Goal: Information Seeking & Learning: Learn about a topic

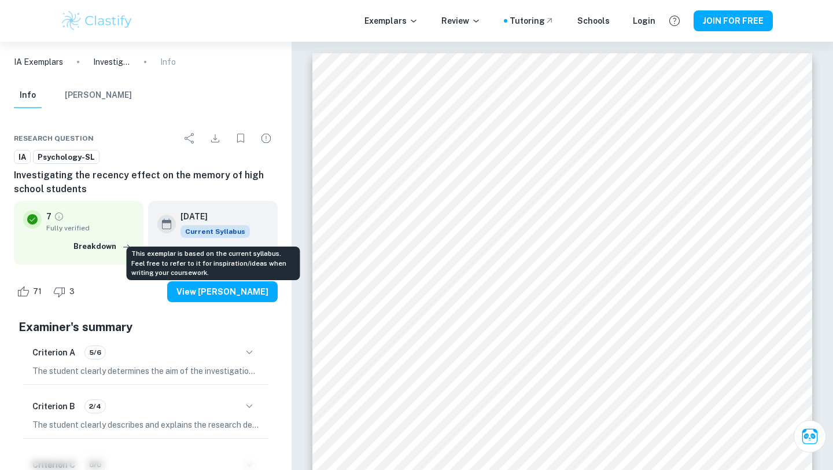
click at [231, 228] on span "Current Syllabus" at bounding box center [214, 231] width 69 height 13
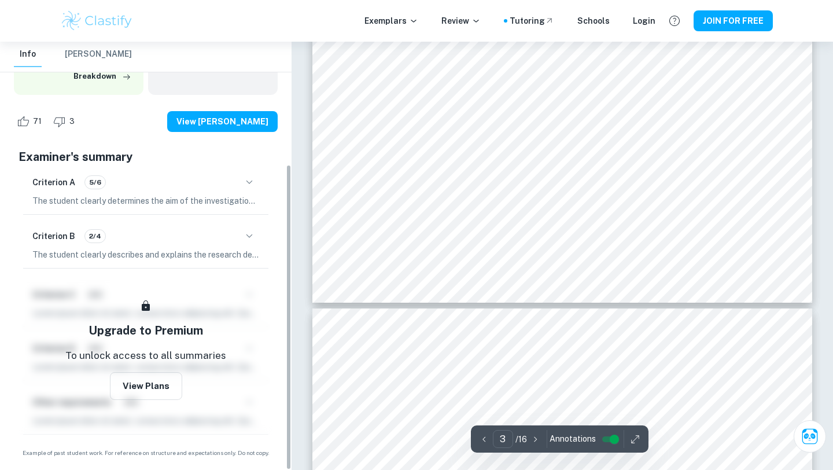
scroll to position [172, 0]
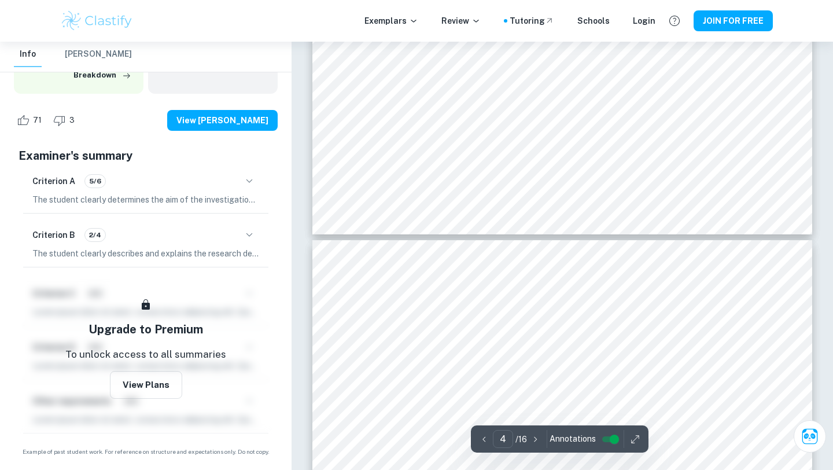
type input "3"
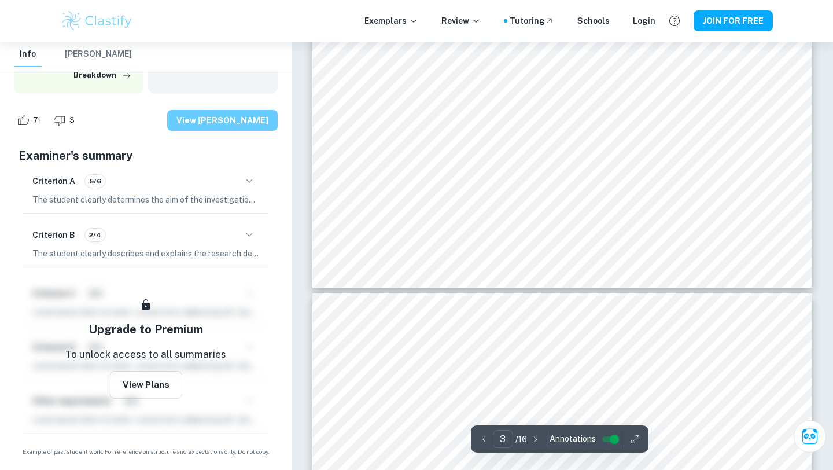
click at [257, 119] on button "View [PERSON_NAME]" at bounding box center [222, 120] width 110 height 21
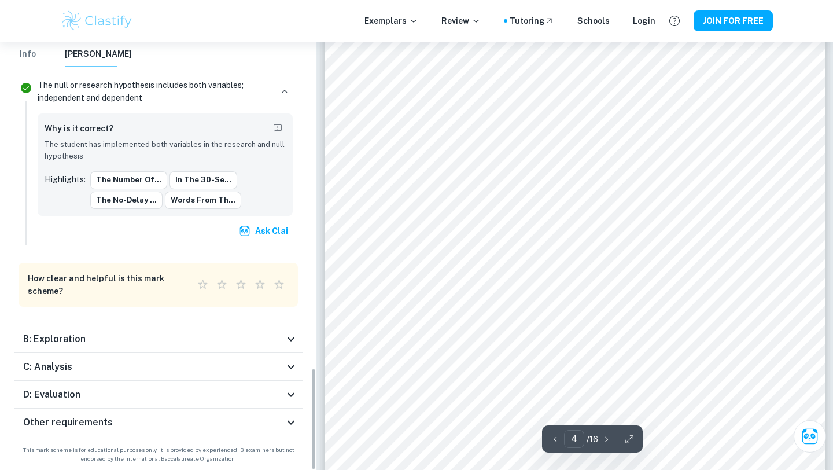
scroll to position [2237, 0]
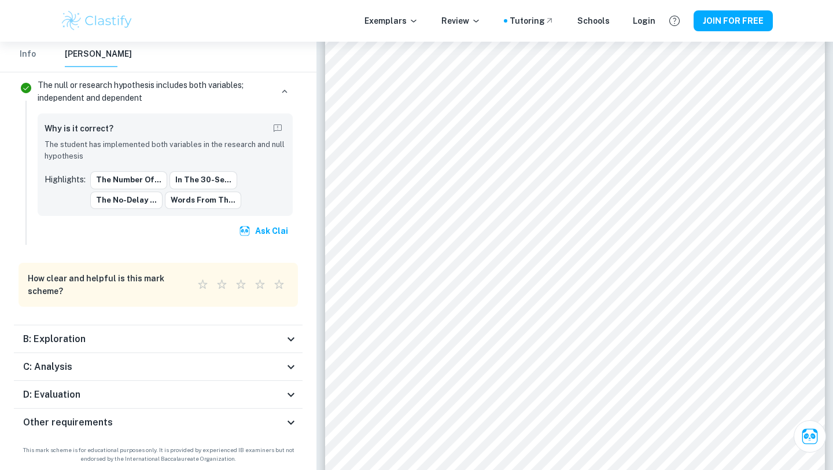
click at [137, 417] on div "Other requirements" at bounding box center [153, 422] width 261 height 14
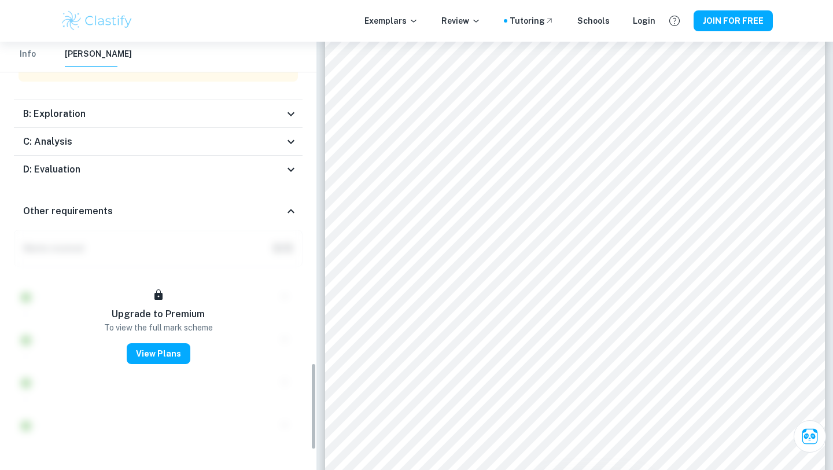
scroll to position [1570, 0]
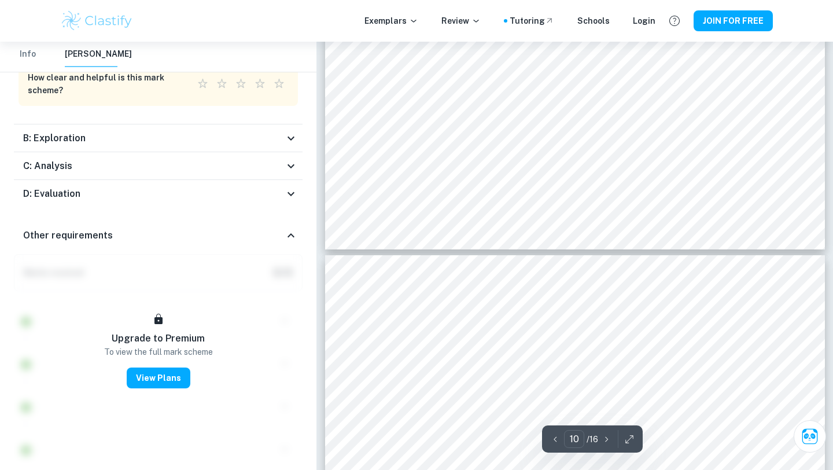
type input "11"
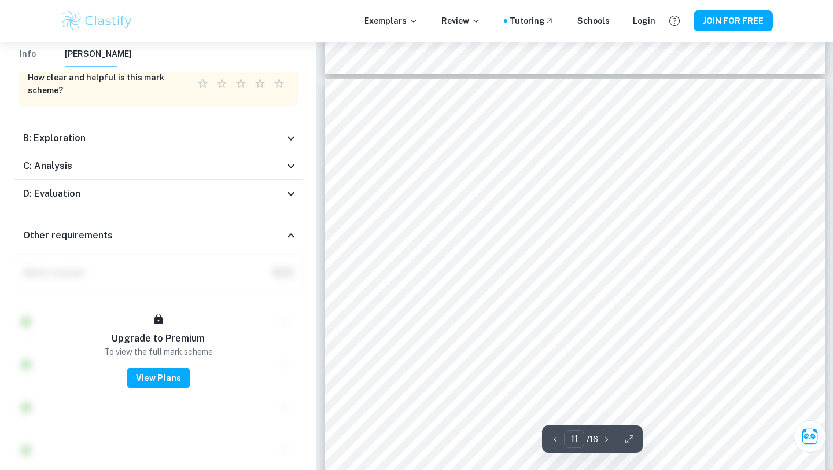
scroll to position [7209, 0]
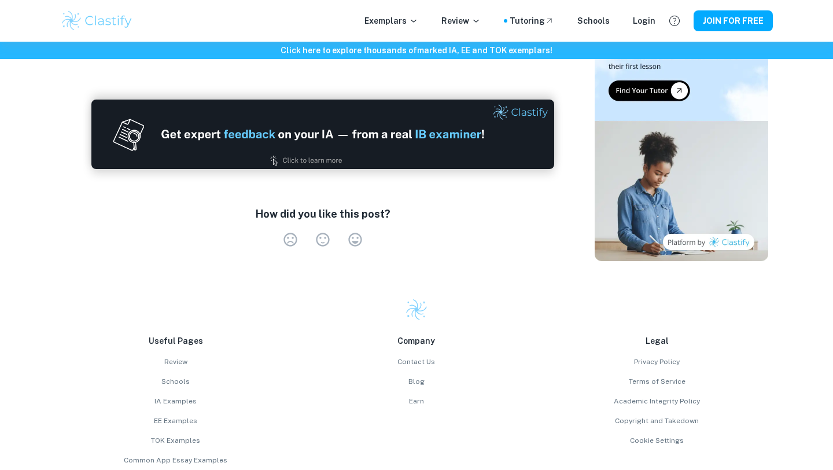
scroll to position [2256, 0]
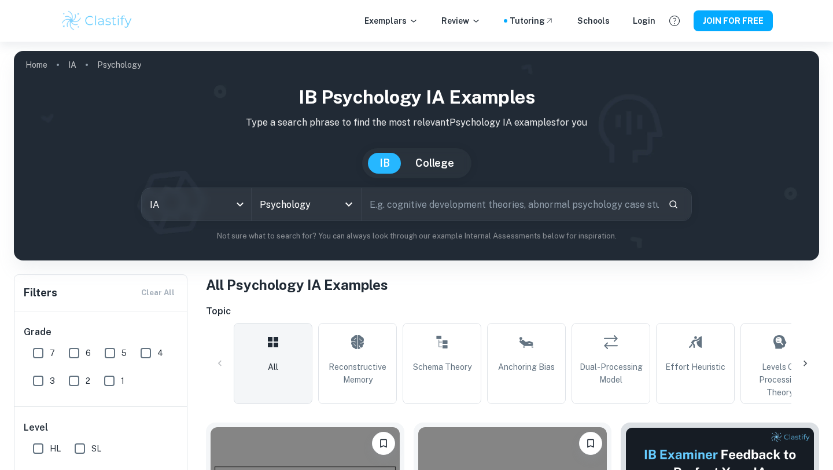
scroll to position [249, 0]
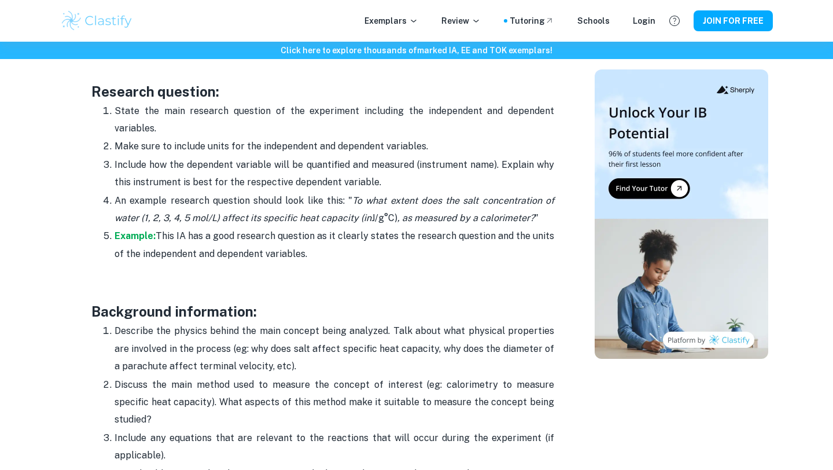
scroll to position [1037, 0]
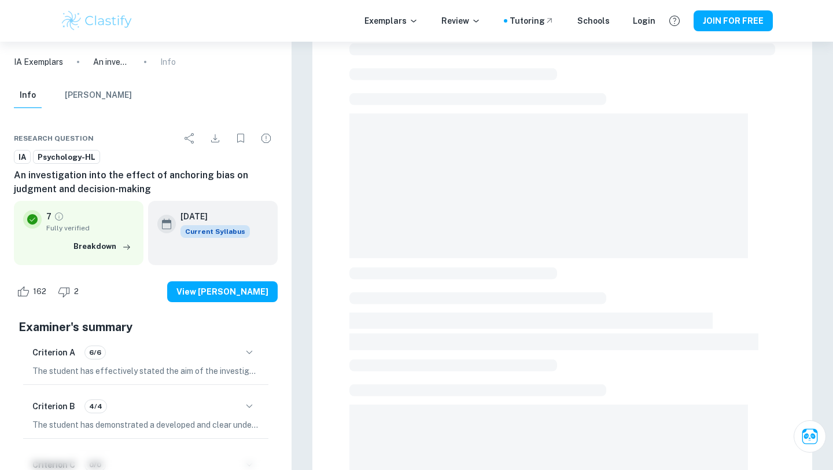
scroll to position [32, 0]
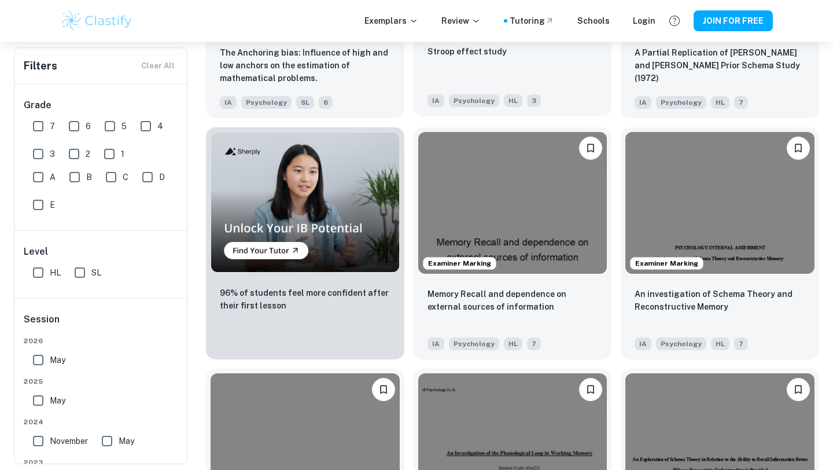
scroll to position [829, 0]
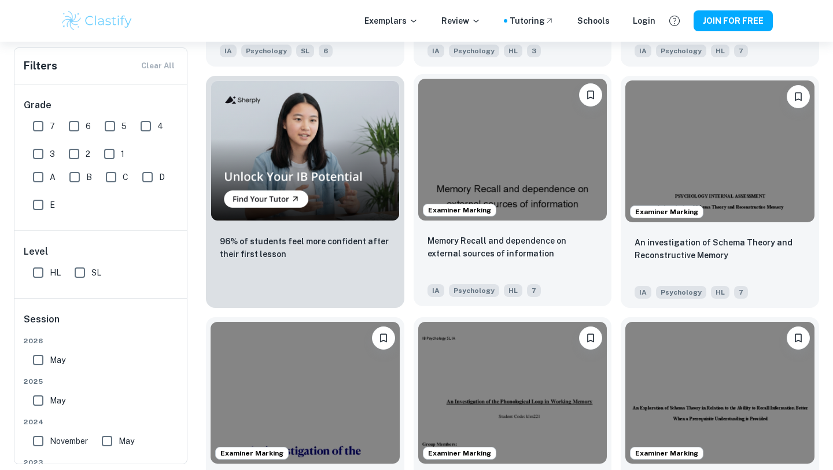
click at [537, 157] on img at bounding box center [512, 150] width 189 height 142
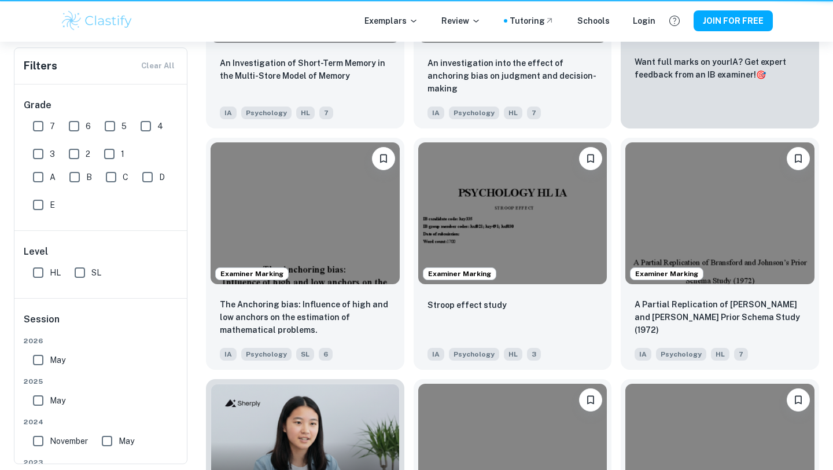
scroll to position [829, 0]
